Goal: Entertainment & Leisure: Browse casually

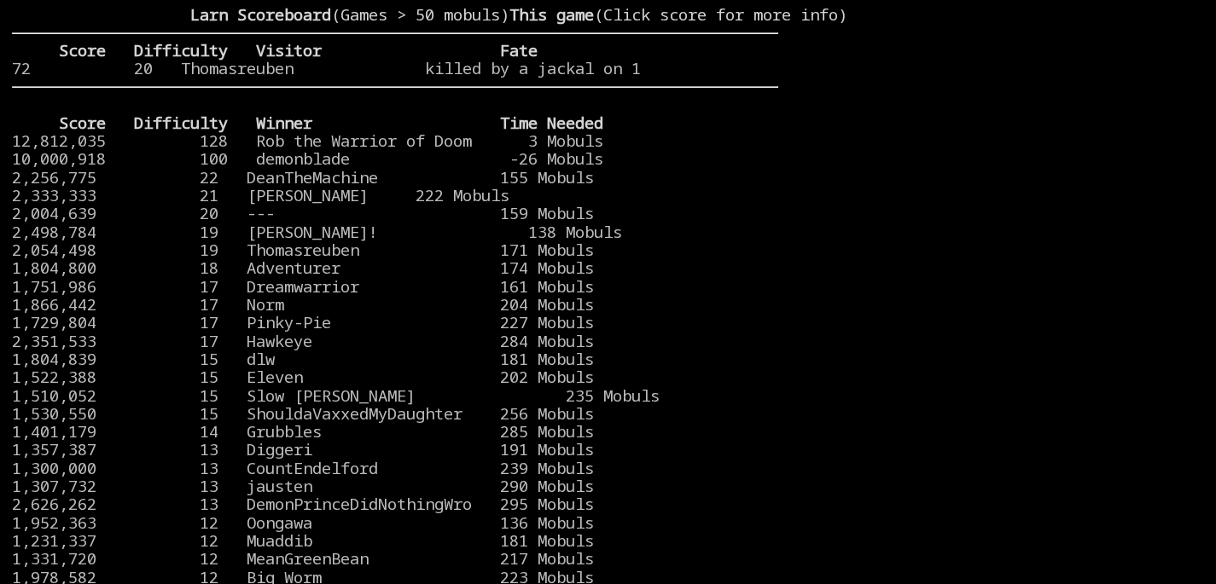
click at [1044, 123] on stats at bounding box center [991, 281] width 426 height 550
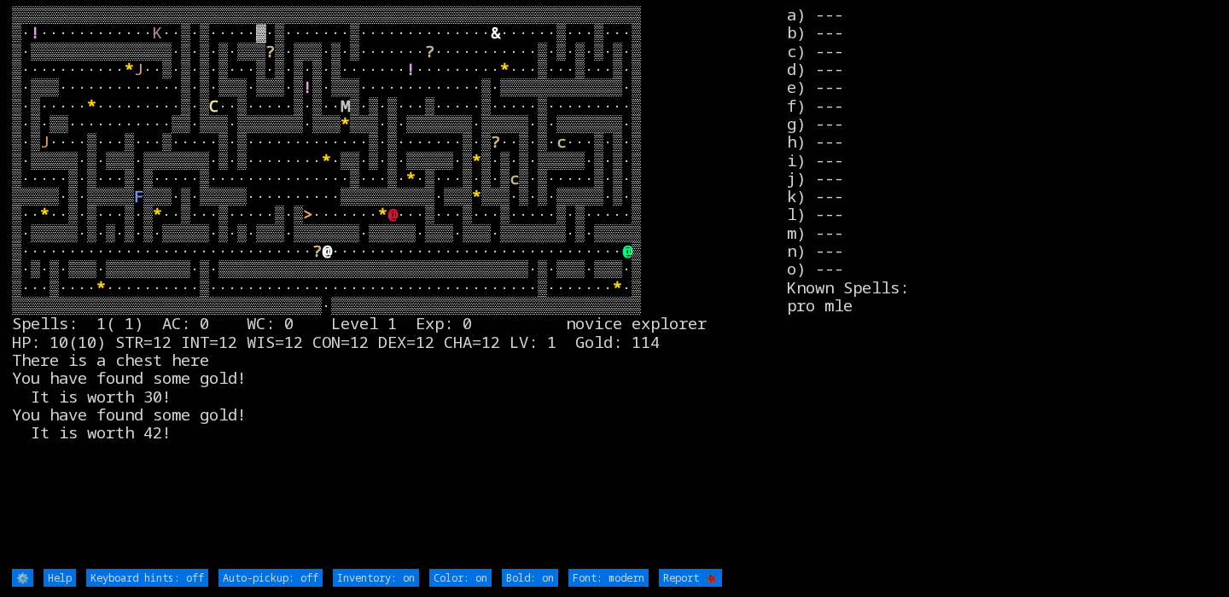
type off "Auto-pickup: on"
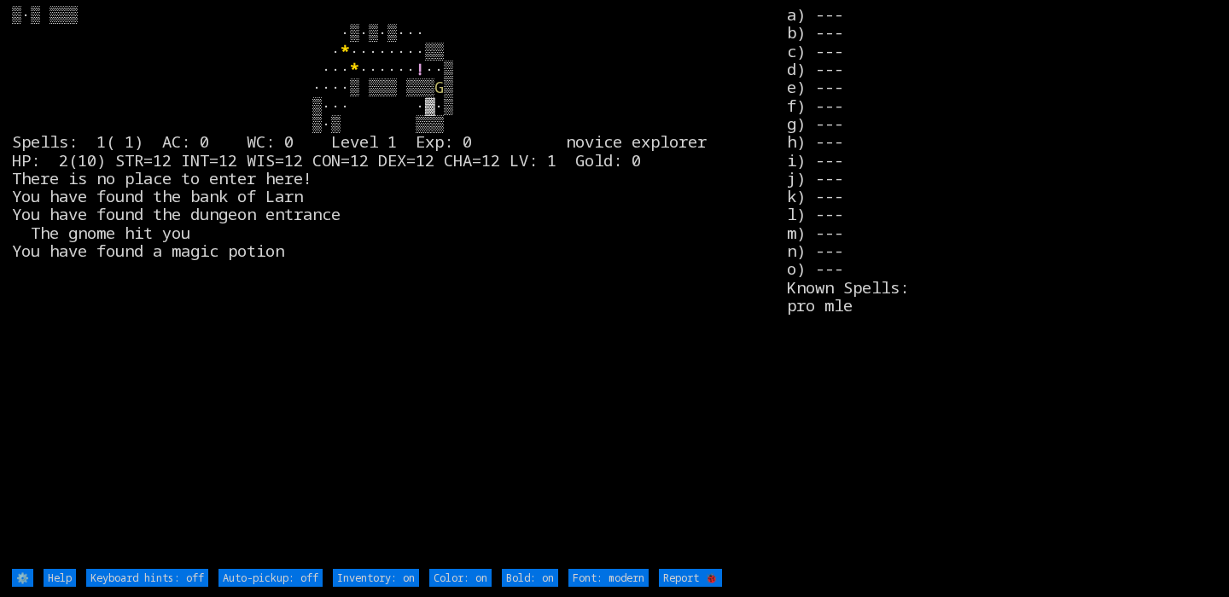
type off "Auto-pickup: on"
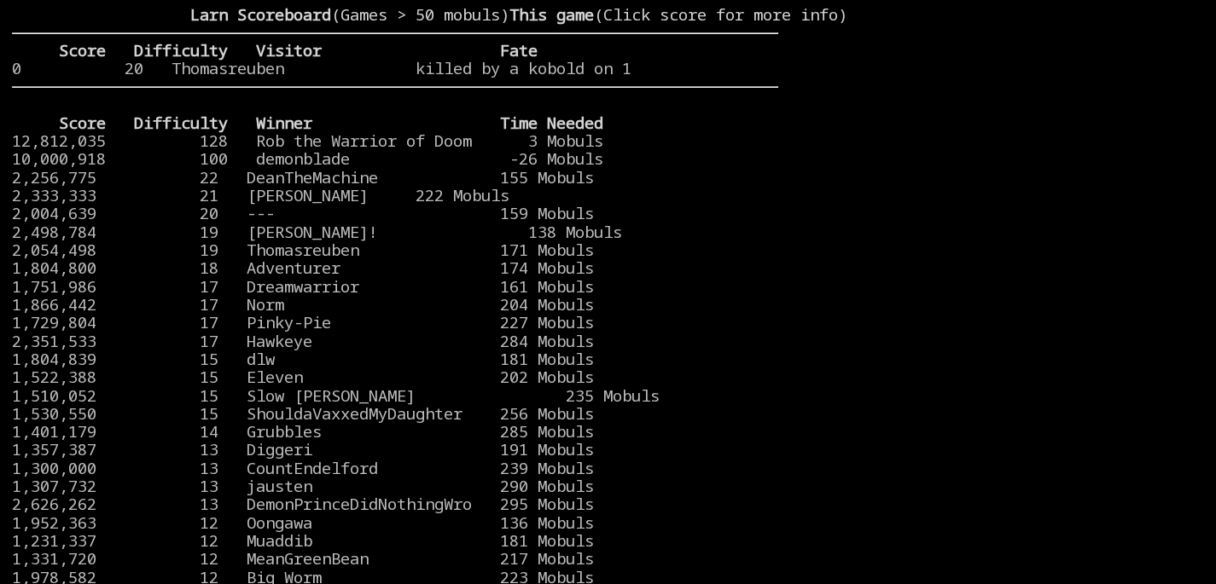
click at [89, 13] on larn "Larn Scoreboard (Games > 50 mobuls) This game (Click score for more info) Score…" at bounding box center [395, 281] width 766 height 550
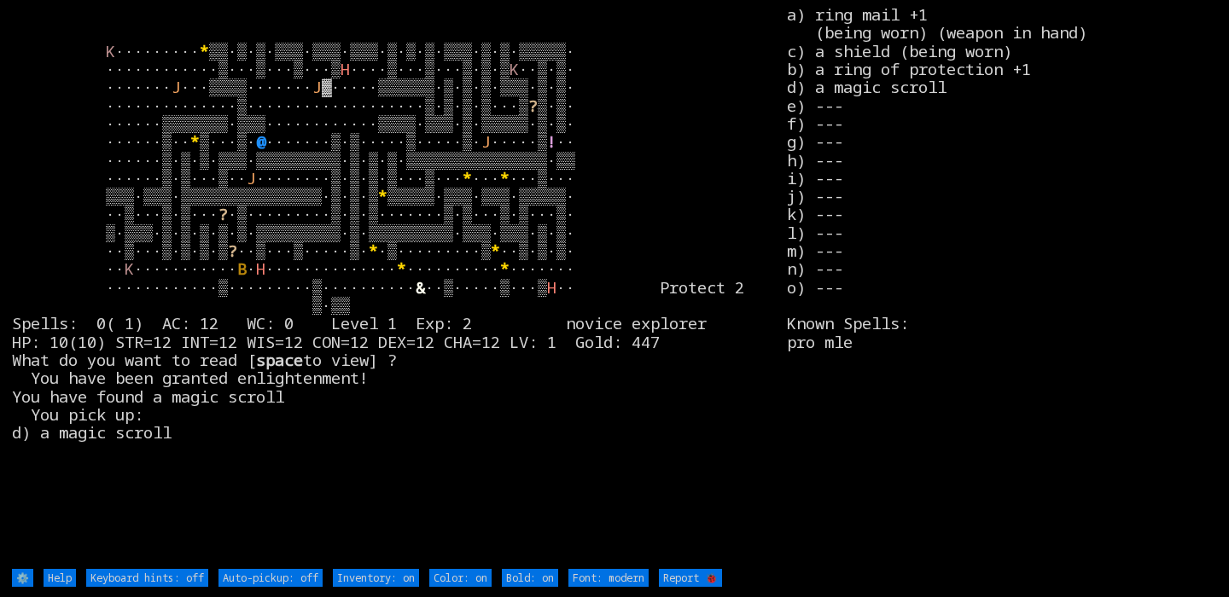
type off "Auto-pickup: on"
